Goal: Find specific page/section: Find specific page/section

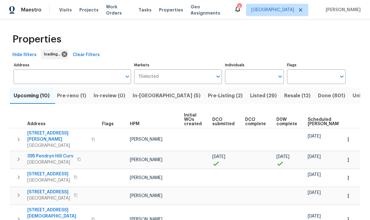
click at [208, 93] on span "Pre-Listing (2)" at bounding box center [225, 95] width 35 height 9
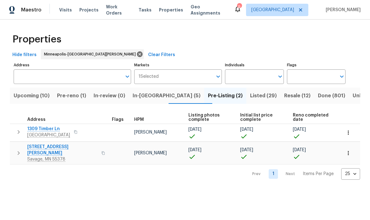
click at [39, 156] on span "Savage, MN 55378" at bounding box center [62, 159] width 70 height 6
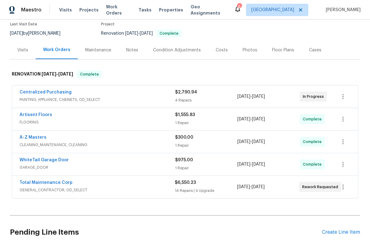
scroll to position [63, 0]
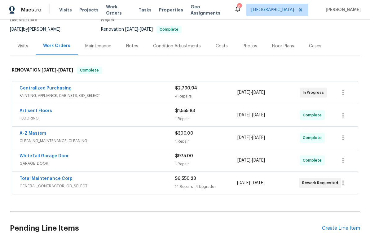
click at [35, 86] on link "Centralized Purchasing" at bounding box center [45, 88] width 52 height 4
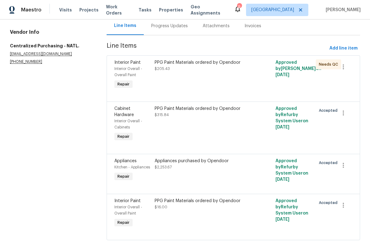
scroll to position [63, 0]
click at [180, 165] on div "Appliances purchased by Opendoor $2,253.67" at bounding box center [202, 164] width 97 height 12
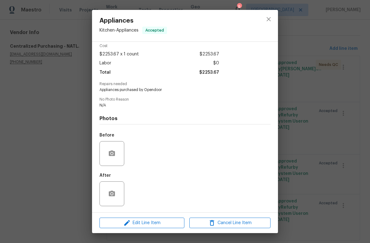
scroll to position [28, 0]
click at [266, 18] on icon "close" at bounding box center [268, 18] width 7 height 7
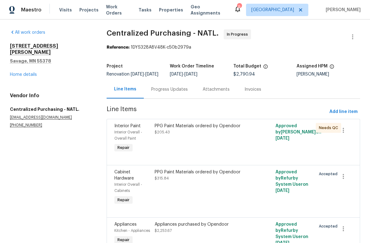
scroll to position [0, 0]
